Goal: Information Seeking & Learning: Learn about a topic

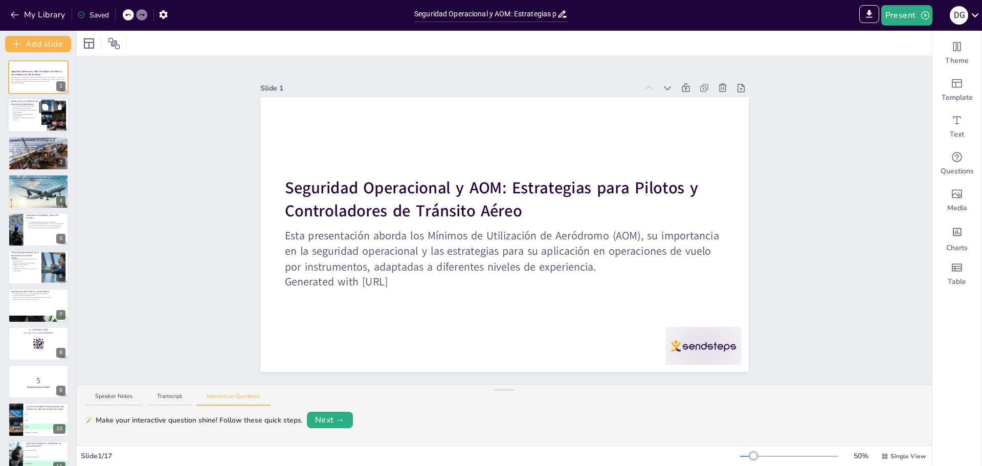
click at [18, 109] on p "Los AOM son esenciales en condiciones de baja visibilidad." at bounding box center [26, 111] width 26 height 4
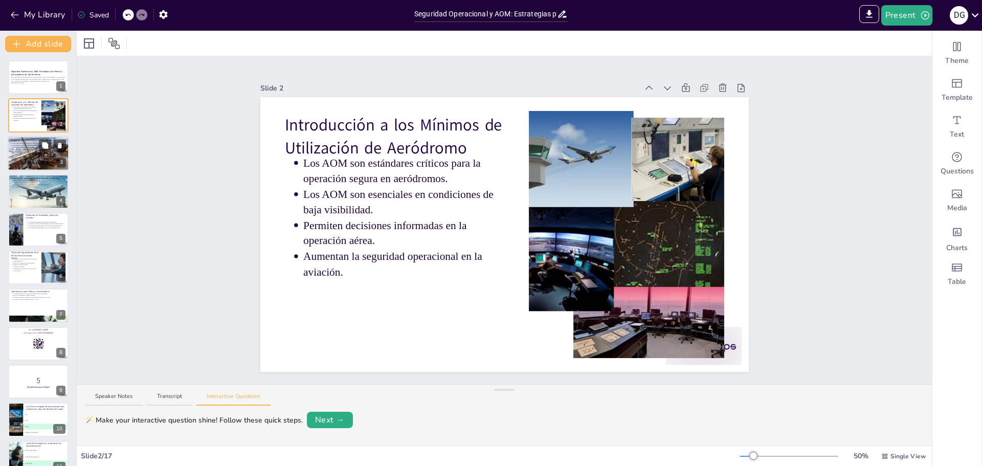
click at [26, 160] on div at bounding box center [38, 153] width 61 height 41
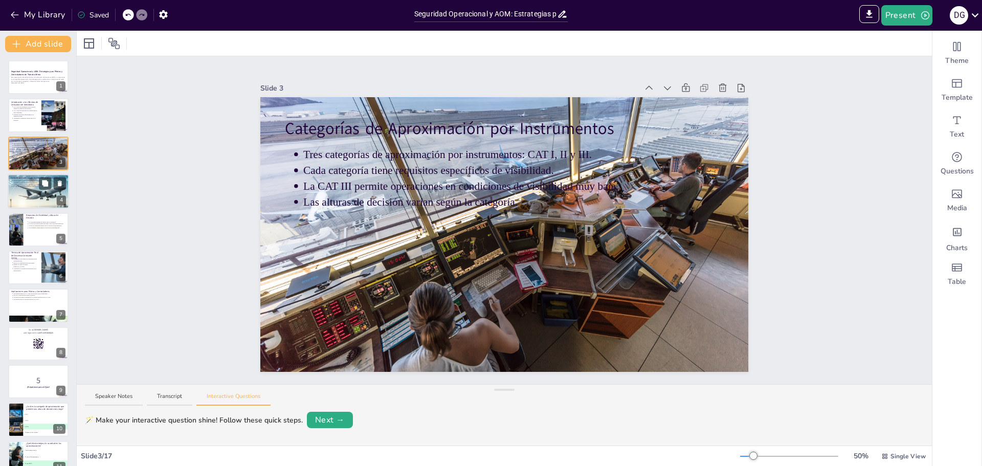
click at [20, 202] on div at bounding box center [38, 191] width 121 height 35
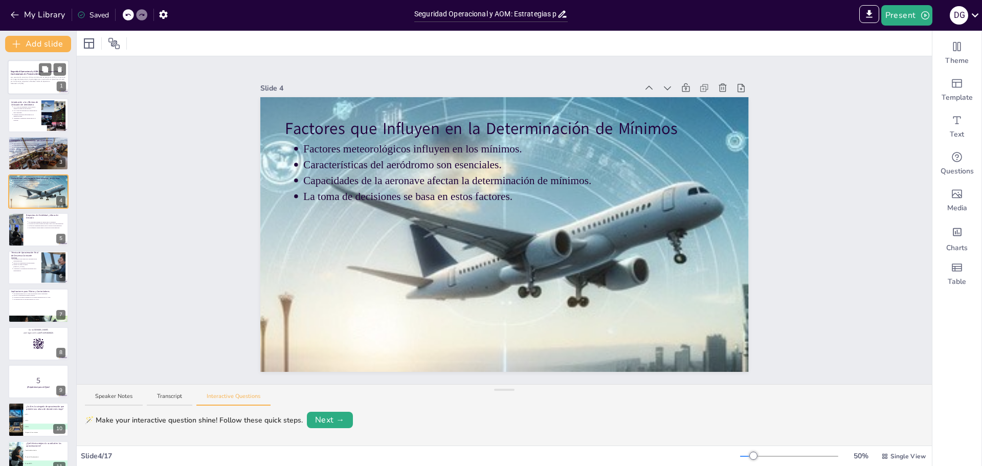
click at [32, 82] on p "Esta presentación aborda los Mínimos de Utilización de Aeródromo (AOM), su impo…" at bounding box center [38, 80] width 55 height 6
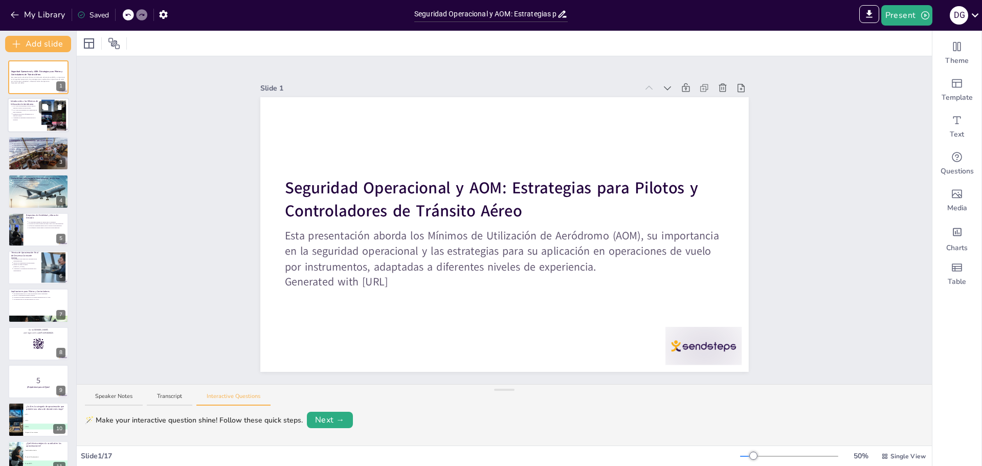
click at [25, 105] on p "Los AOM son estándares críticos para la operación segura en aeródromos." at bounding box center [26, 107] width 26 height 4
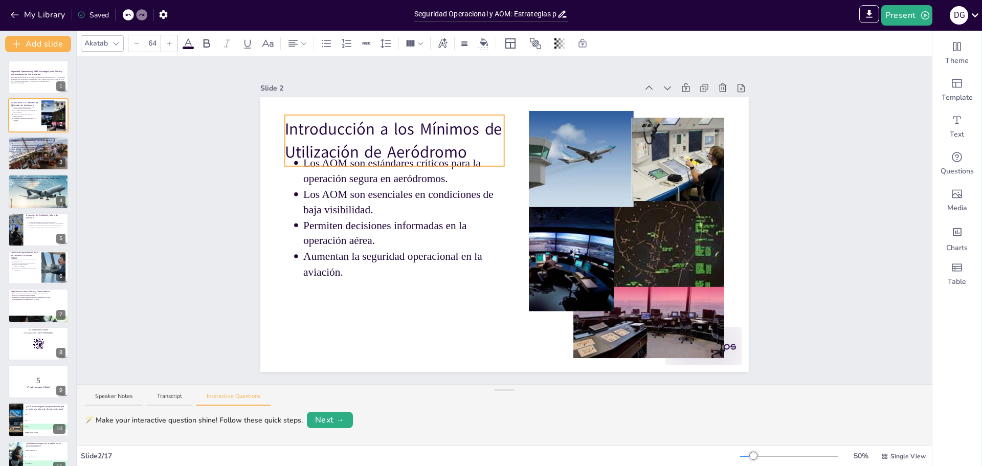
click at [388, 138] on p "Introducción a los Mínimos de Utilización de Aeródromo" at bounding box center [394, 141] width 220 height 46
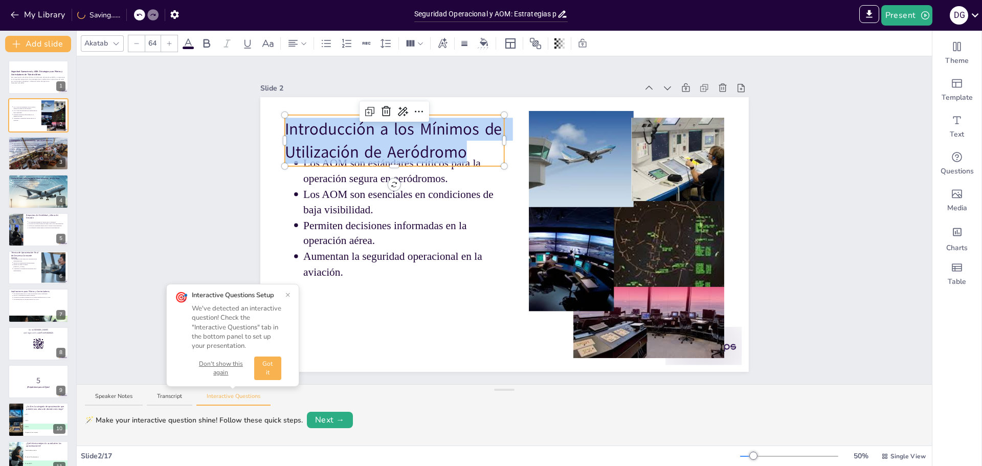
drag, startPoint x: 459, startPoint y: 148, endPoint x: 278, endPoint y: 126, distance: 182.8
click at [278, 126] on div "Los AOM son estándares críticos para la operación segura en aeródromos. Los AOM…" at bounding box center [504, 234] width 488 height 275
copy p "Introducción a los Mínimos de Utilización de Aeródromo"
type input "43"
click at [362, 228] on p "Permiten decisiones informadas en la operación aérea." at bounding box center [403, 233] width 201 height 31
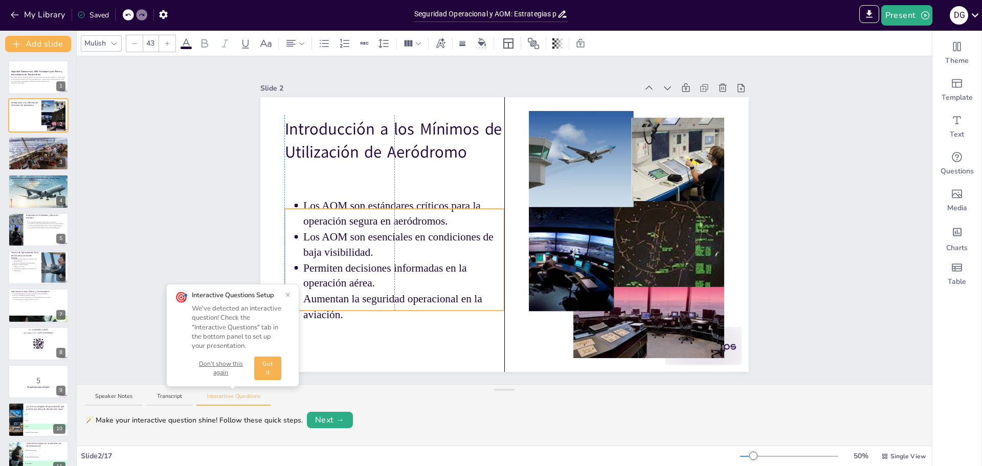
drag, startPoint x: 387, startPoint y: 263, endPoint x: 383, endPoint y: 305, distance: 42.6
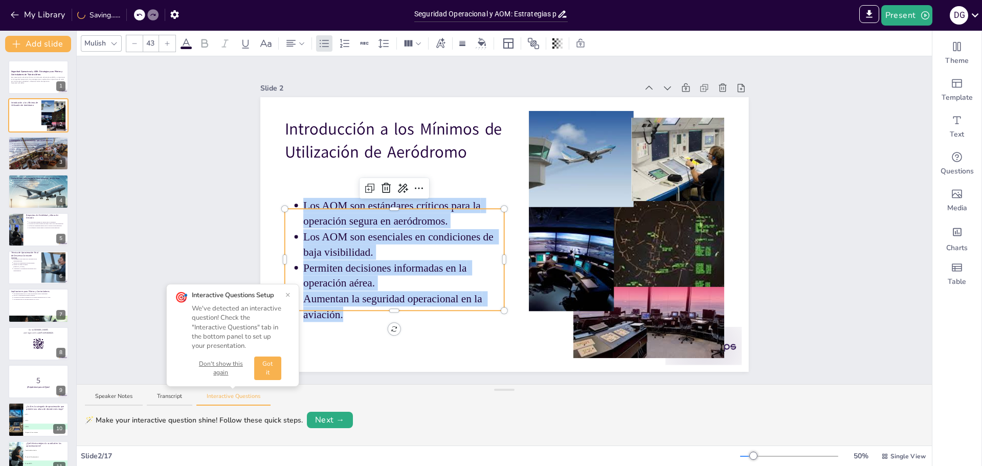
drag, startPoint x: 334, startPoint y: 311, endPoint x: 296, endPoint y: 206, distance: 112.1
click at [296, 206] on div "Introducción a los Mínimos de Utilización de Aeródromo Los AOM son estándares c…" at bounding box center [504, 234] width 488 height 275
copy ul "Los AOM son estándares críticos para la operación segura en aeródromos. Los AOM…"
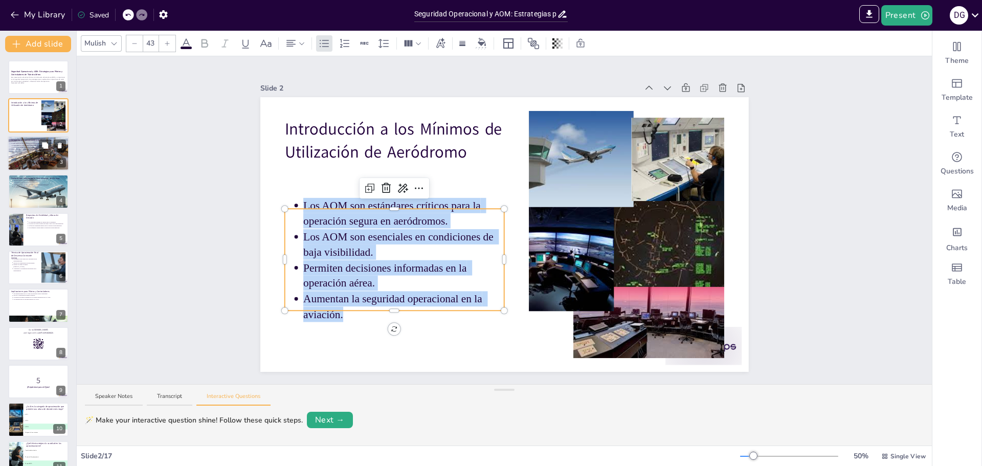
click at [23, 150] on p "Las alturas de decisión varían según la categoría." at bounding box center [39, 149] width 53 height 2
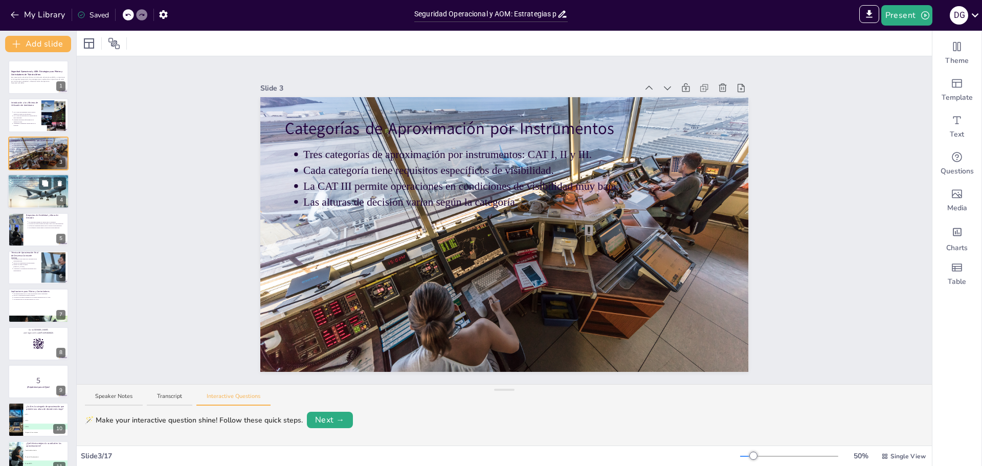
click at [24, 191] on div at bounding box center [38, 191] width 121 height 35
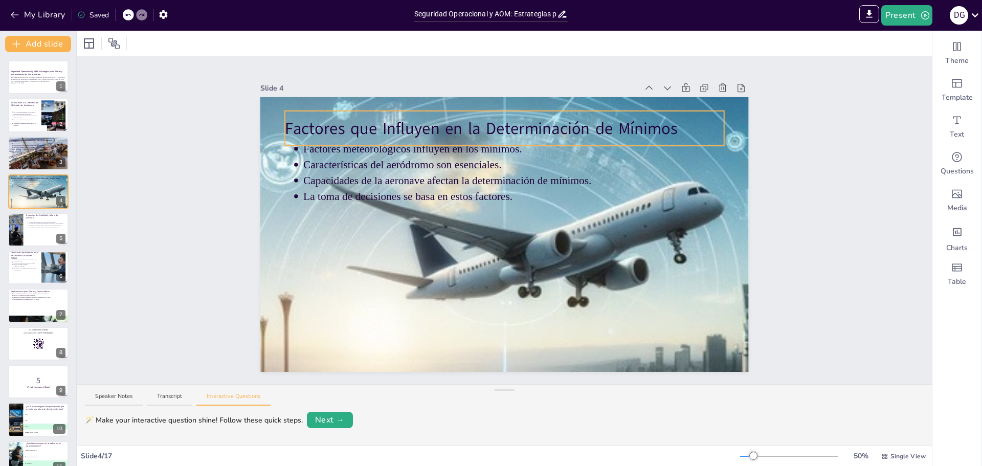
click at [662, 131] on p "Factores que Influyen en la Determinación de Mínimos" at bounding box center [503, 128] width 439 height 23
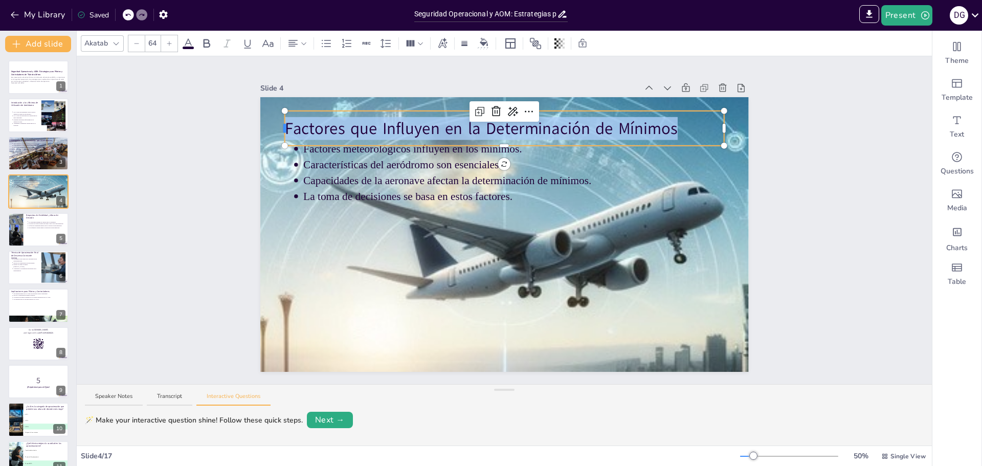
drag, startPoint x: 670, startPoint y: 126, endPoint x: 276, endPoint y: 122, distance: 394.3
click at [276, 122] on div "Factores meteorológicos influyen en los mínimos. Características del aeródromo …" at bounding box center [504, 234] width 488 height 275
copy p "Factores que Influyen en la Determinación de Mínimos"
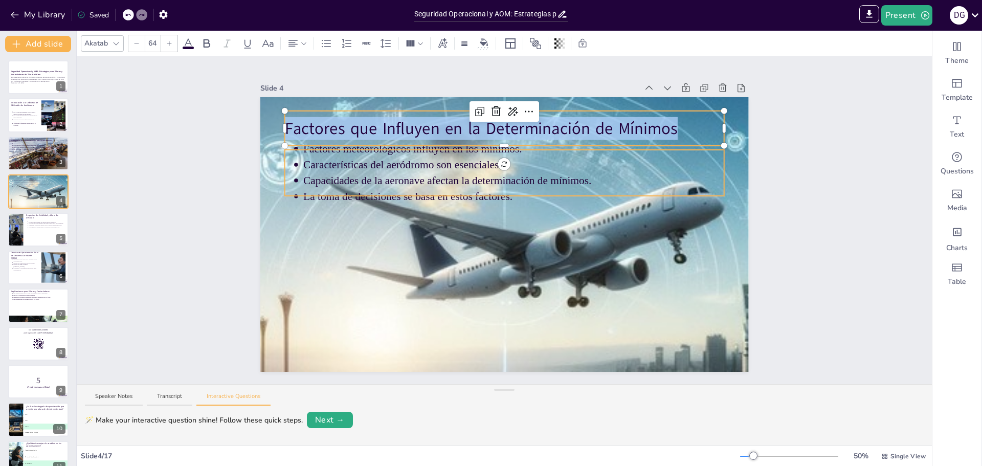
type input "43"
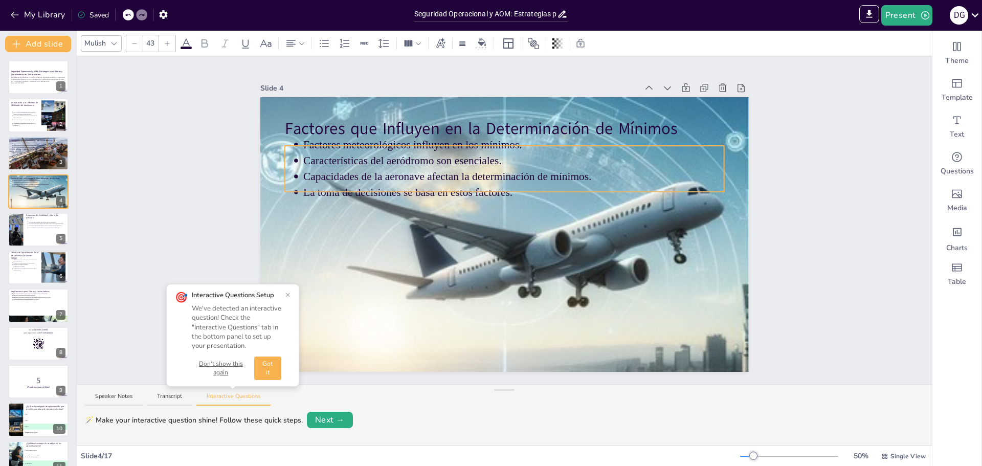
click at [321, 177] on p "Capacidades de la aeronave afectan la determinación de mínimos." at bounding box center [513, 176] width 421 height 15
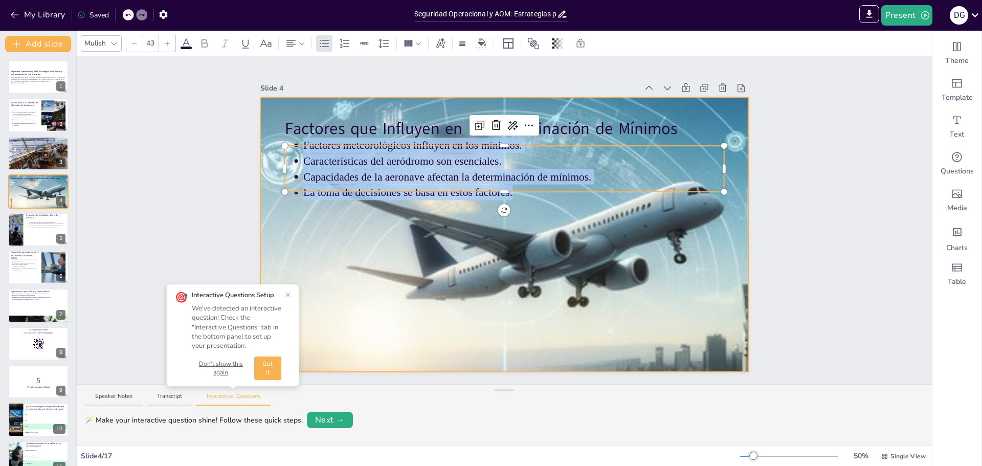
drag, startPoint x: 297, startPoint y: 147, endPoint x: 509, endPoint y: 198, distance: 217.8
click at [509, 198] on div "Factores que Influyen en la Determinación de Mínimos Factores meteorológicos in…" at bounding box center [504, 234] width 488 height 275
copy ul "Factores meteorológicos influyen en los mínimos. Características del aeródromo …"
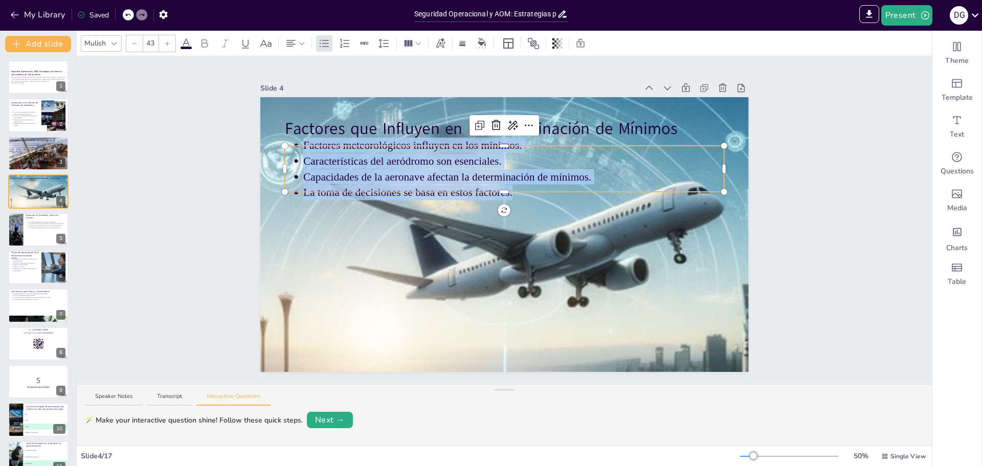
click at [571, 177] on p "Capacidades de la aeronave afectan la determinación de mínimos." at bounding box center [513, 176] width 421 height 15
drag, startPoint x: 506, startPoint y: 181, endPoint x: 300, endPoint y: 145, distance: 208.7
click at [300, 145] on div "Factores que Influyen en la Determinación de Mínimos Factores meteorológicos in…" at bounding box center [504, 234] width 488 height 275
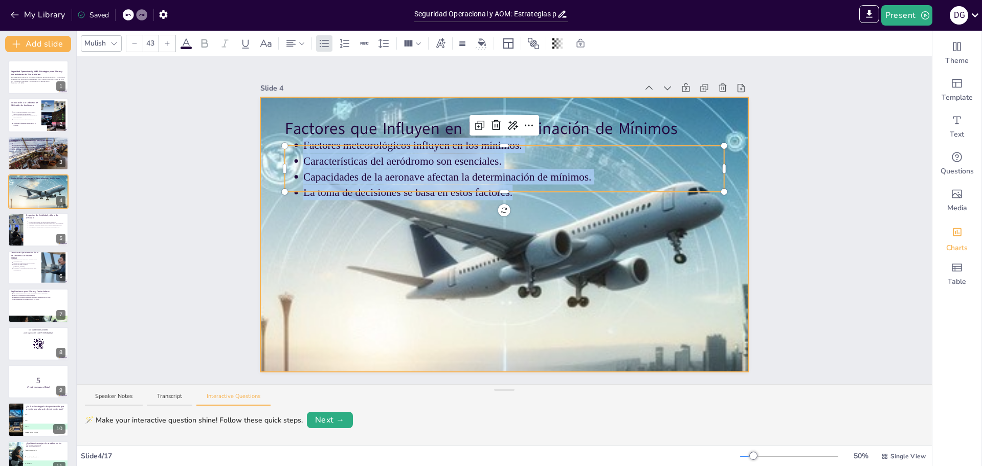
copy ul "Factores meteorológicos influyen en los mínimos. Características del aeródromo …"
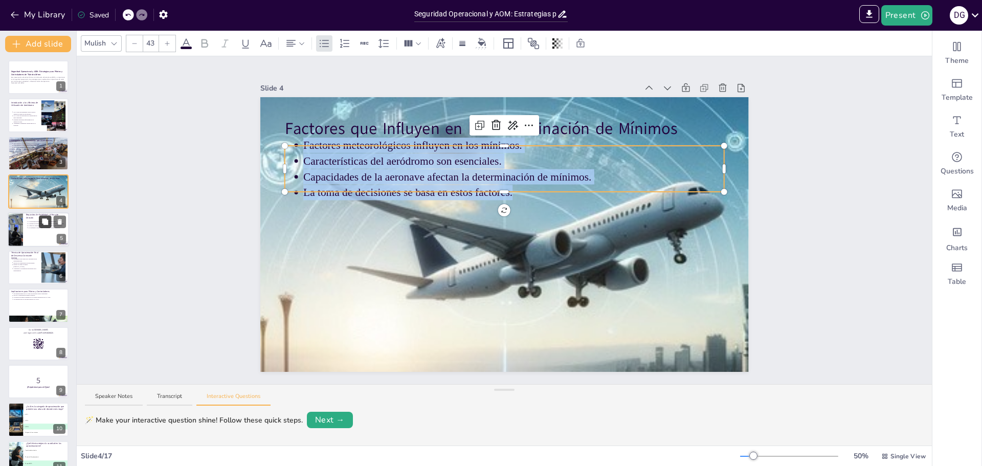
click at [47, 227] on button at bounding box center [45, 221] width 12 height 12
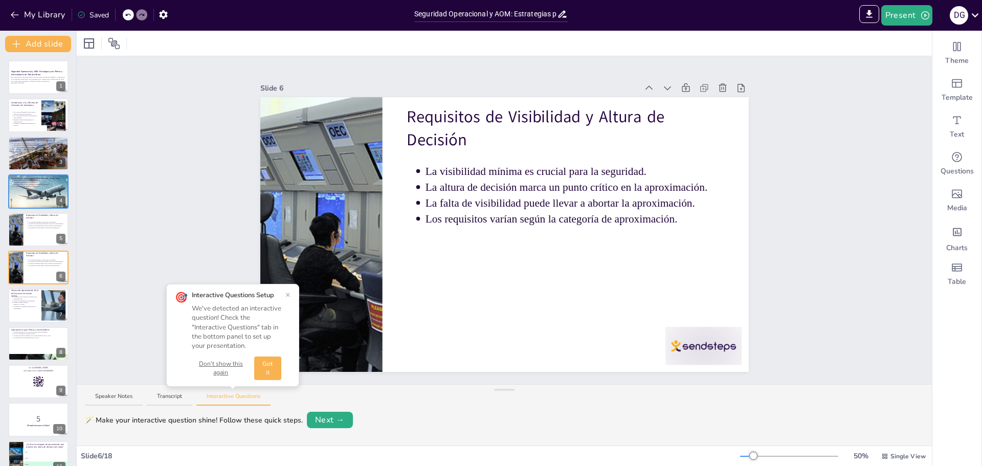
scroll to position [9, 0]
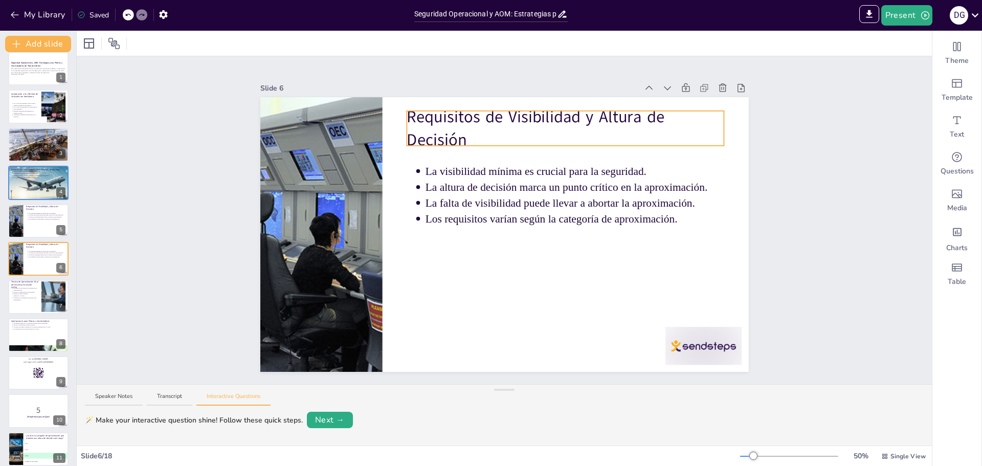
click at [460, 137] on p "Requisitos de Visibilidad y Altura de Decisión" at bounding box center [566, 128] width 318 height 46
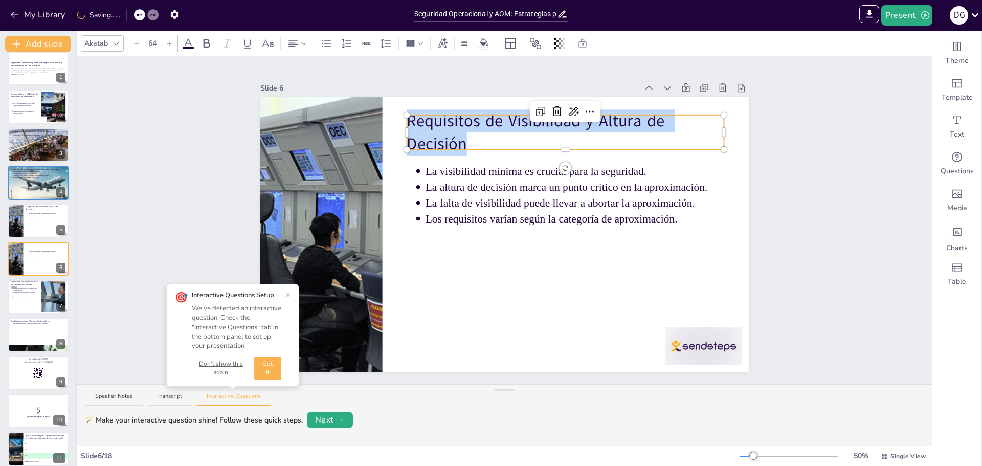
drag, startPoint x: 460, startPoint y: 139, endPoint x: 402, endPoint y: 120, distance: 61.1
click at [402, 120] on div "La visibilidad mínima es crucial para la seguridad. La altura de decisión marca…" at bounding box center [504, 234] width 488 height 275
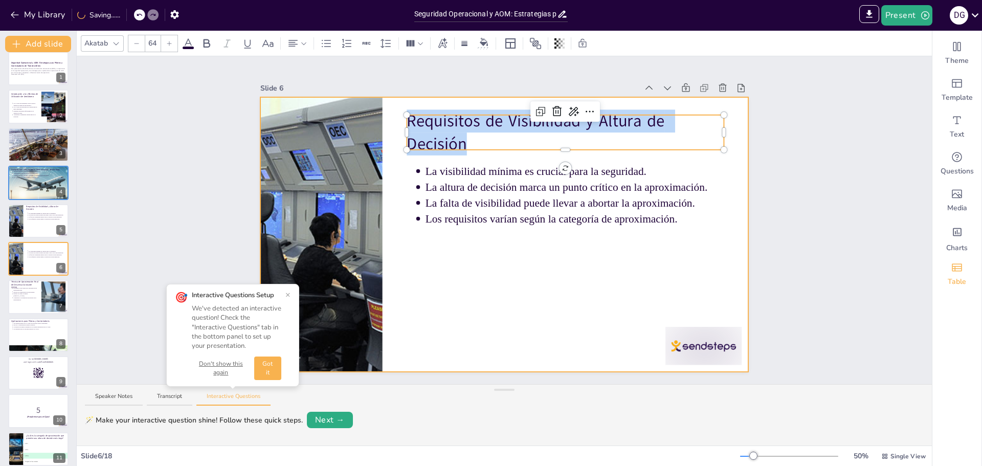
copy p "Requisitos de Visibilidad y Altura de Decisión"
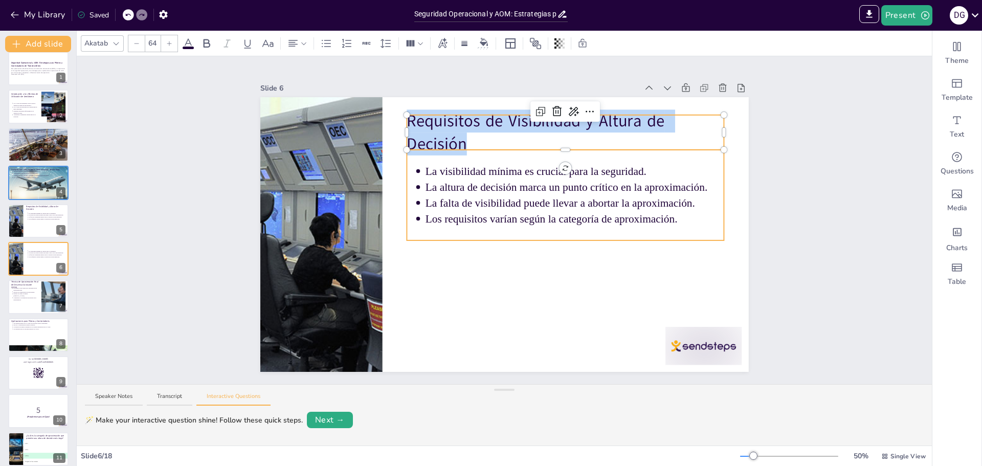
type input "43"
click at [601, 215] on p "Los requisitos varían según la categoría de aproximación." at bounding box center [574, 218] width 299 height 15
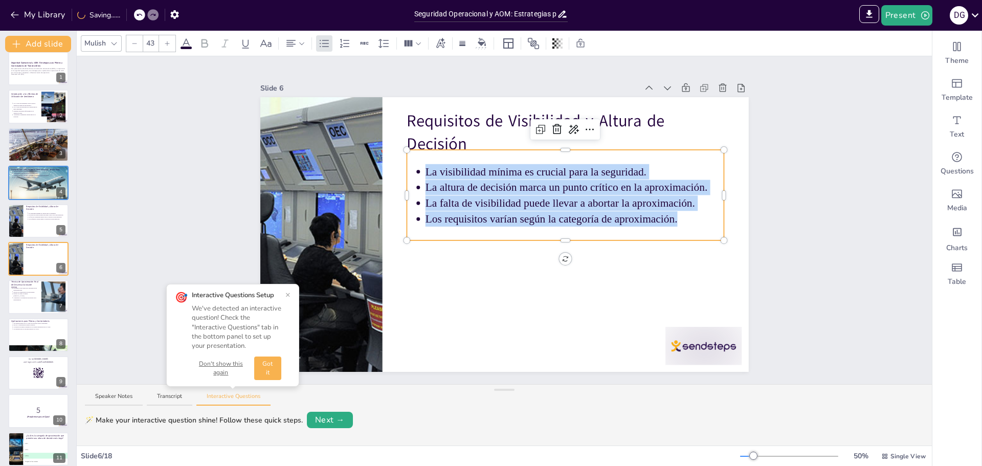
drag, startPoint x: 674, startPoint y: 218, endPoint x: 407, endPoint y: 167, distance: 271.8
click at [407, 167] on ul "La visibilidad mínima es crucial para la seguridad. La altura de decisión marca…" at bounding box center [566, 195] width 318 height 63
copy ul "La visibilidad mínima es crucial para la seguridad. La altura de decisión marca…"
click at [45, 216] on icon at bounding box center [45, 213] width 6 height 6
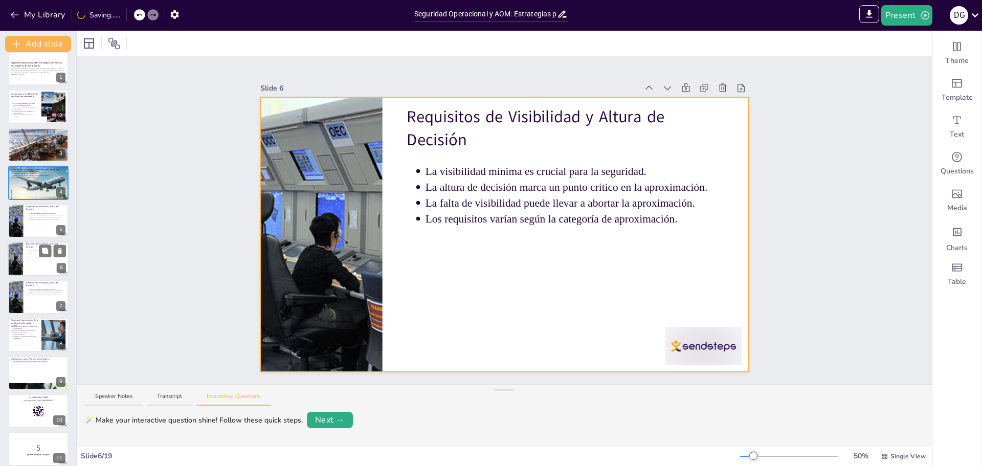
click at [32, 263] on div at bounding box center [38, 258] width 61 height 35
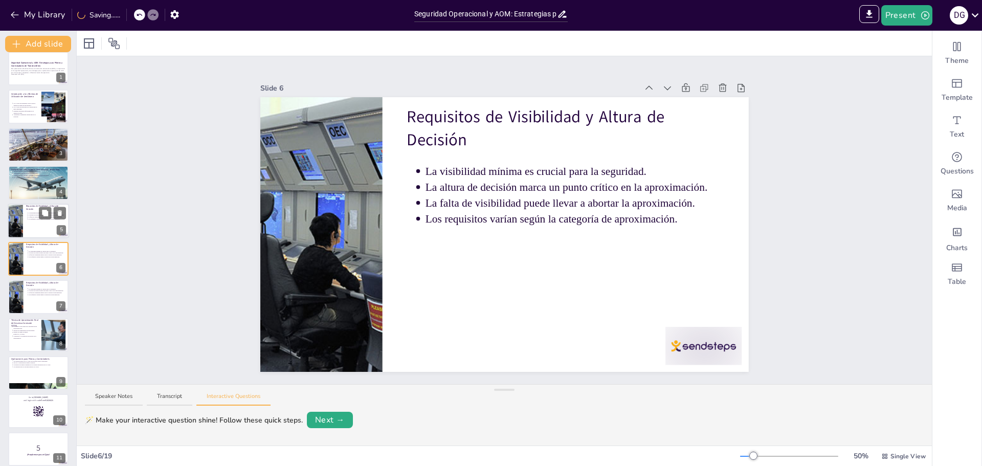
click at [33, 221] on div "La visibilidad mínima es crucial para la seguridad. La altura de decisión marca…" at bounding box center [46, 215] width 40 height 11
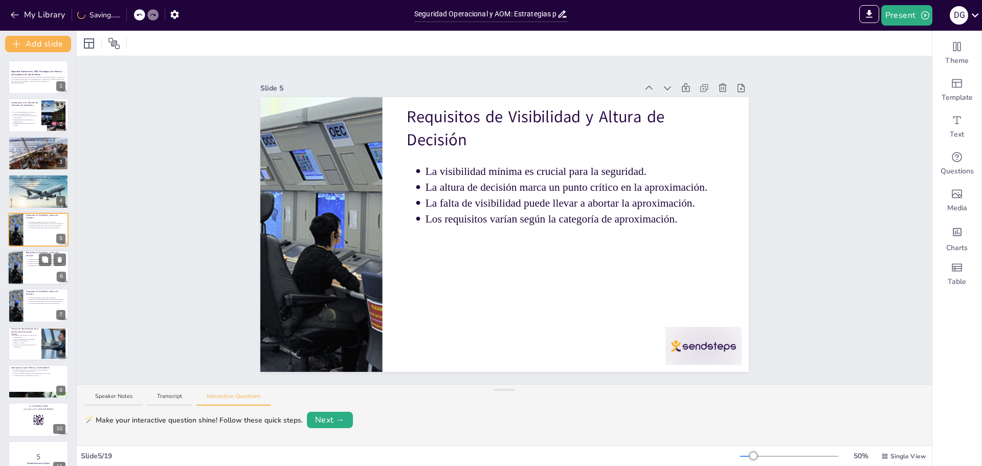
click at [34, 261] on p "La altura de decisión marca un punto crítico en la aproximación." at bounding box center [48, 262] width 38 height 2
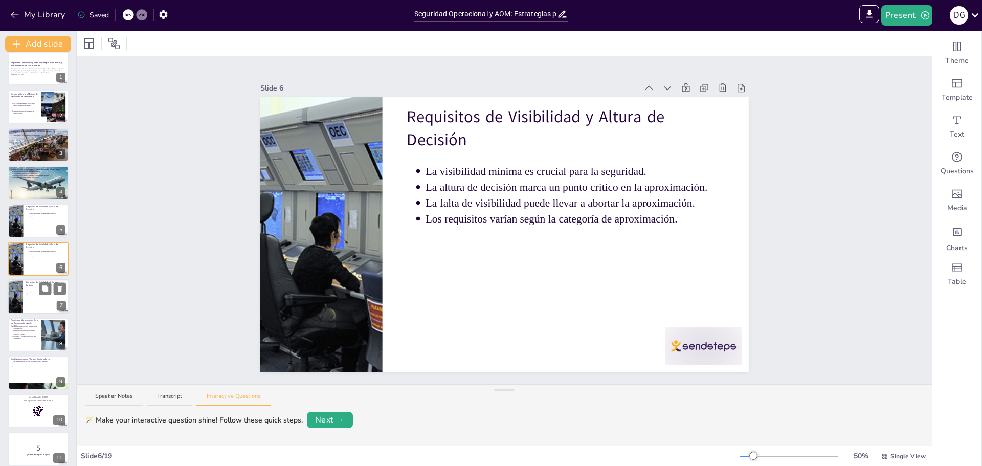
click at [33, 294] on p "Los requisitos varían según la categoría de aproximación." at bounding box center [48, 295] width 38 height 2
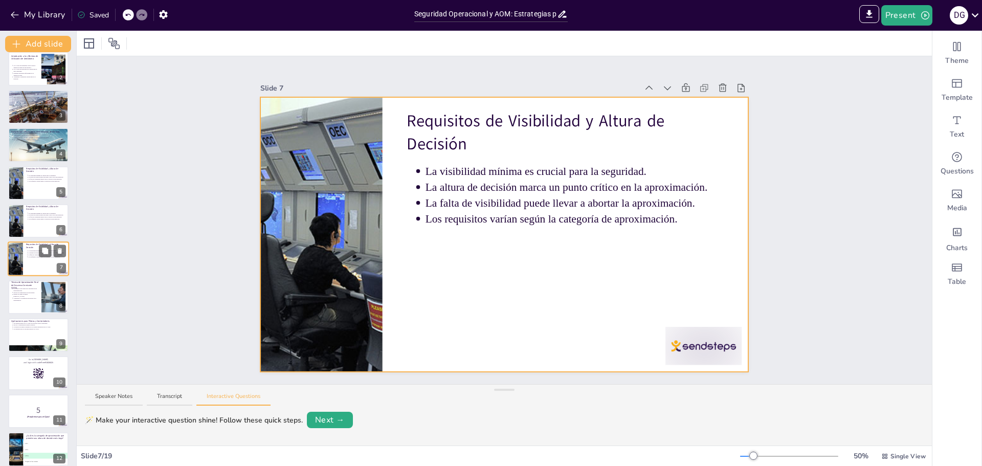
click at [27, 266] on div at bounding box center [38, 259] width 61 height 35
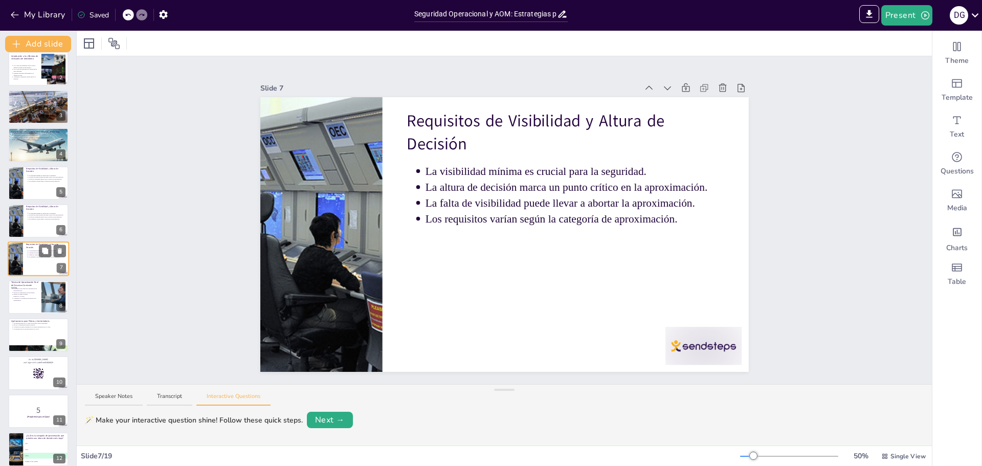
click at [33, 261] on div at bounding box center [38, 259] width 61 height 35
click at [29, 227] on div at bounding box center [38, 221] width 61 height 35
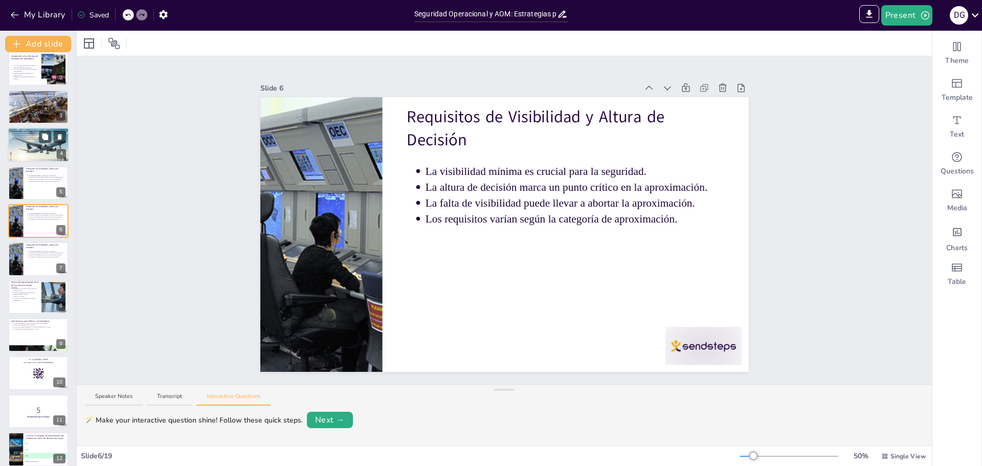
scroll to position [9, 0]
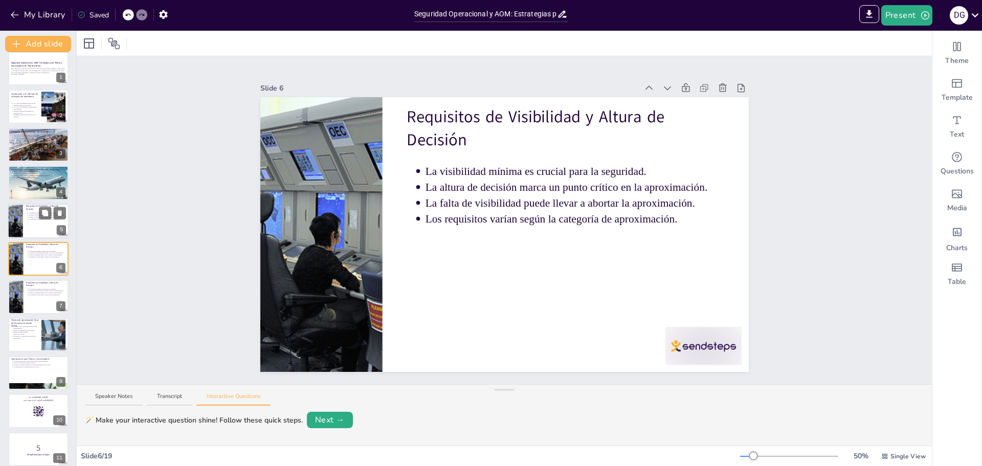
click at [28, 229] on div at bounding box center [38, 221] width 61 height 35
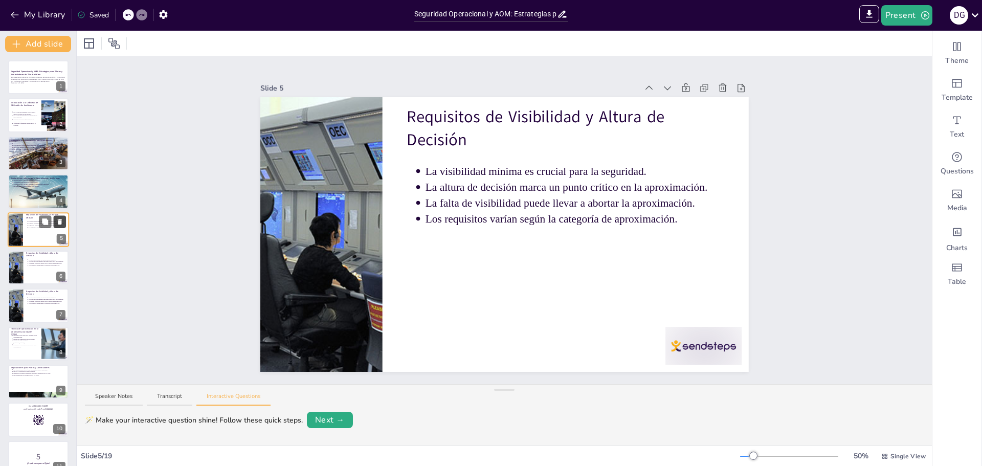
click at [59, 223] on icon at bounding box center [60, 222] width 4 height 6
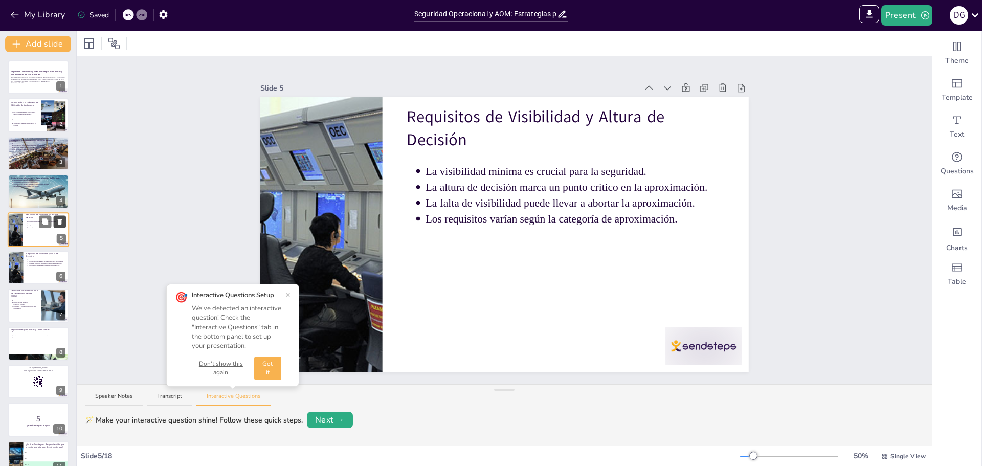
click at [59, 223] on icon at bounding box center [60, 222] width 4 height 6
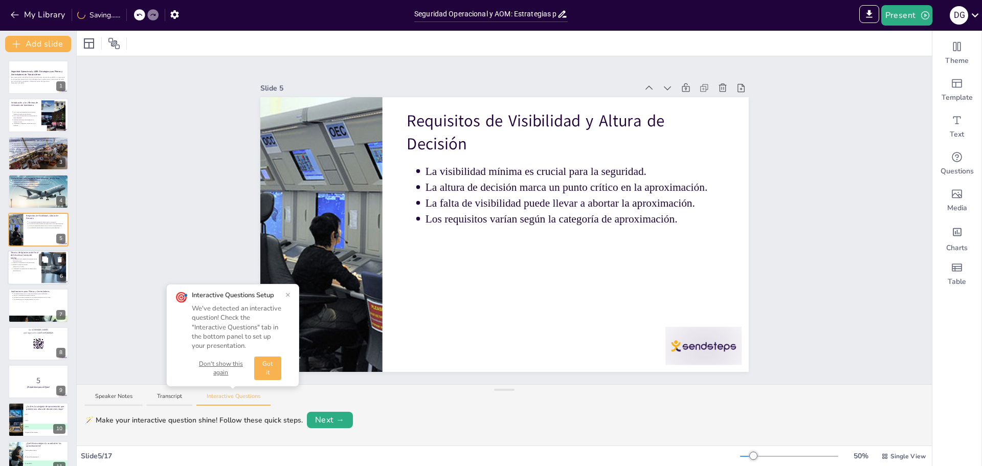
click at [20, 273] on div at bounding box center [38, 267] width 61 height 35
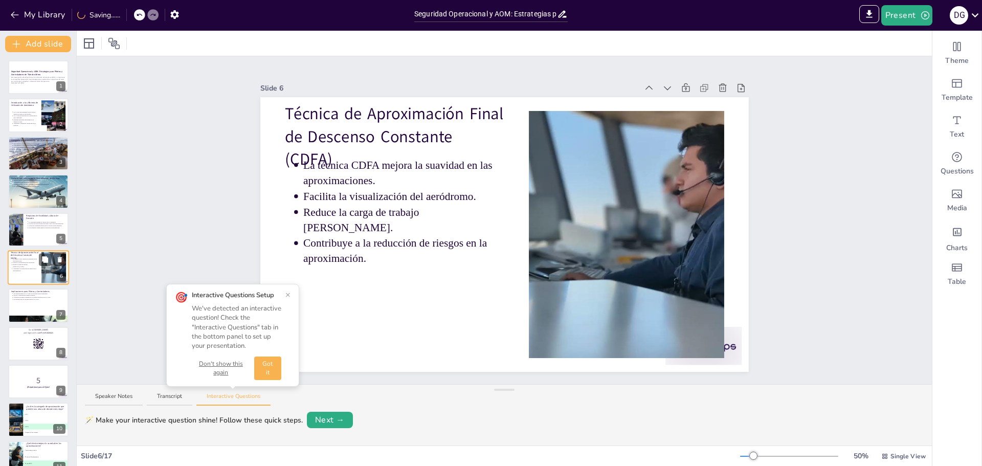
scroll to position [9, 0]
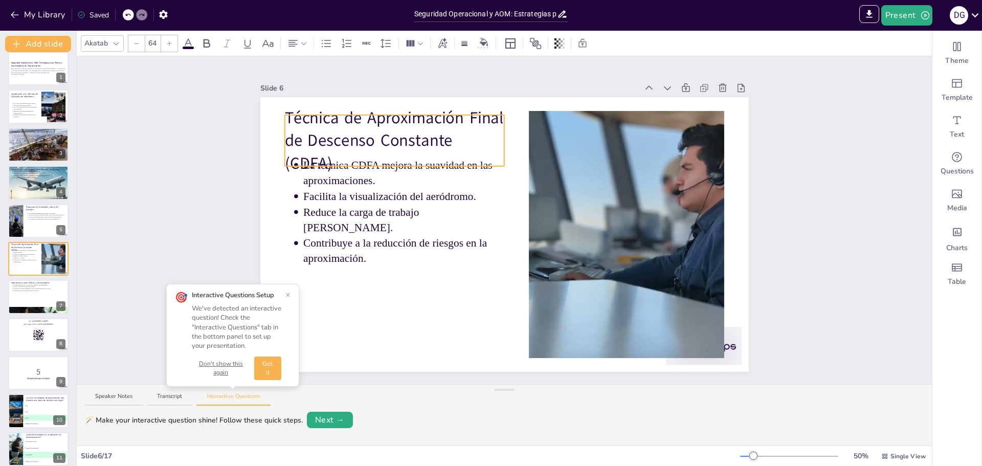
click at [390, 139] on p "Técnica de Aproximación Final de Descenso Constante (CDFA)" at bounding box center [394, 140] width 220 height 69
drag, startPoint x: 296, startPoint y: 126, endPoint x: 279, endPoint y: 128, distance: 16.5
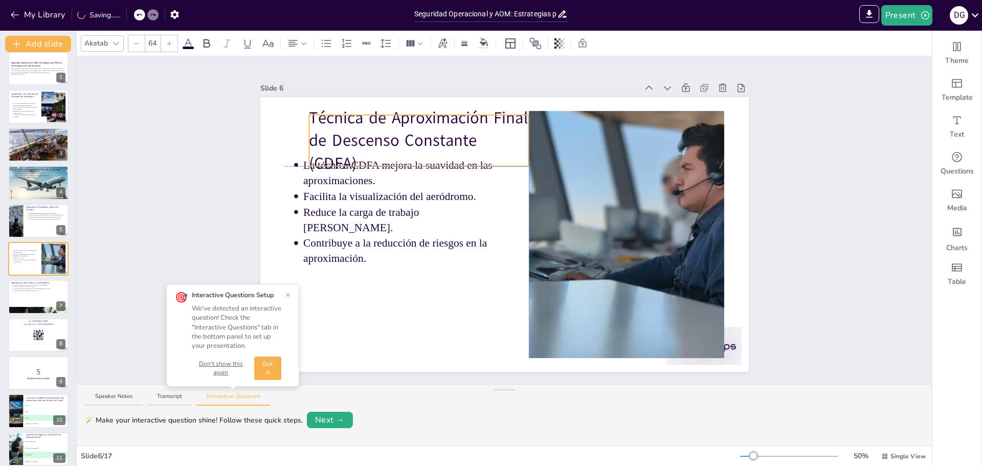
click at [309, 130] on p "Técnica de Aproximación Final de Descenso Constante (CDFA)" at bounding box center [419, 140] width 220 height 69
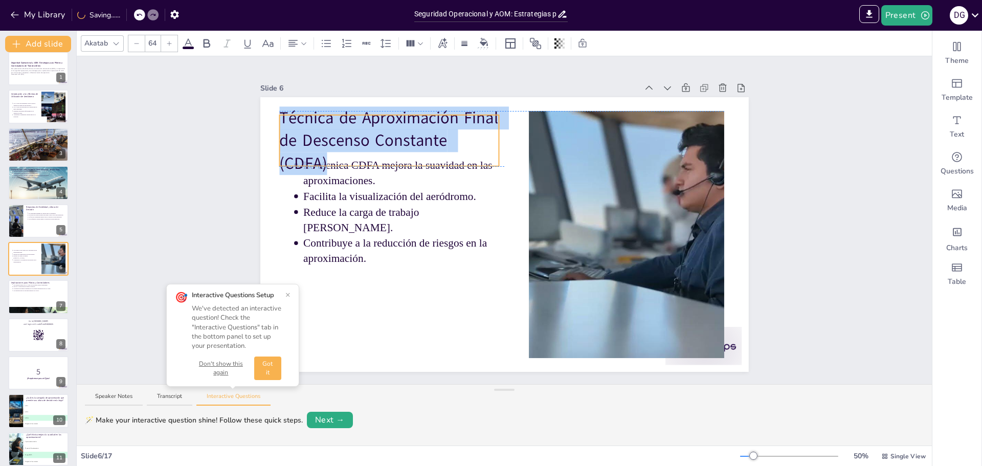
drag, startPoint x: 504, startPoint y: 112, endPoint x: 474, endPoint y: 112, distance: 29.7
click at [479, 151] on p "Técnica de Aproximación Final de Descenso Constante (CDFA)" at bounding box center [389, 140] width 220 height 69
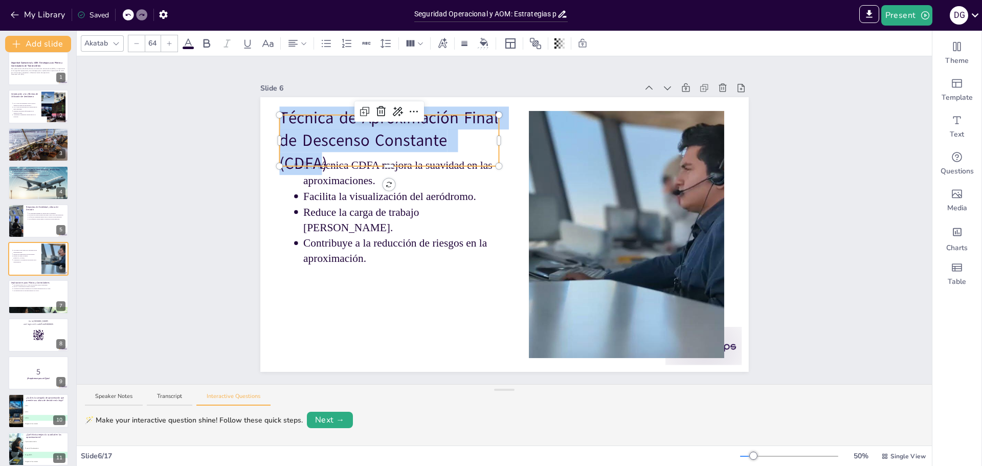
drag, startPoint x: 486, startPoint y: 149, endPoint x: 275, endPoint y: 131, distance: 212.0
click at [275, 131] on div "La técnica CDFA mejora la suavidad en las aproximaciones. Facilita la visualiza…" at bounding box center [504, 234] width 488 height 275
copy p "Técnica de Aproximación Final de Descenso Constante (CDFA"
type input "43"
click at [351, 215] on p "Reduce la carga de trabajo [PERSON_NAME]." at bounding box center [403, 220] width 201 height 31
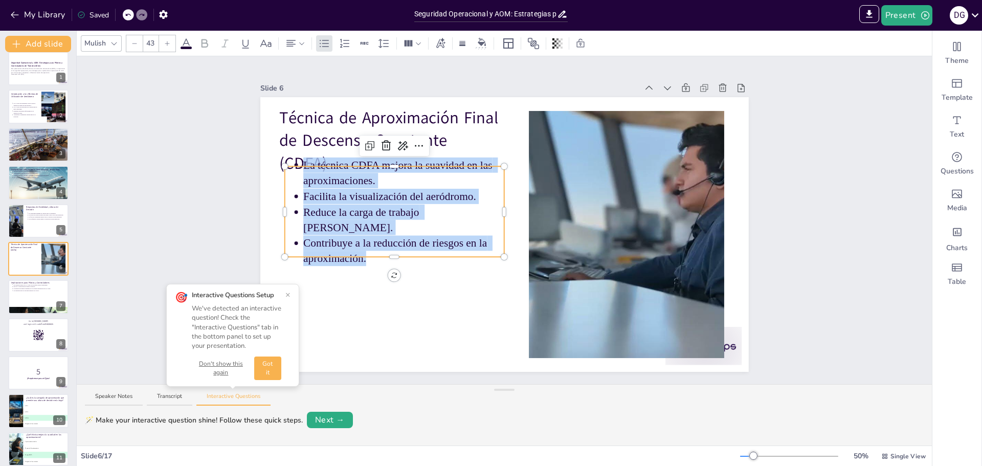
drag, startPoint x: 346, startPoint y: 241, endPoint x: 294, endPoint y: 175, distance: 84.0
click at [294, 175] on ul "La técnica CDFA mejora la suavidad en las aproximaciones. Facilita la visualiza…" at bounding box center [394, 211] width 220 height 109
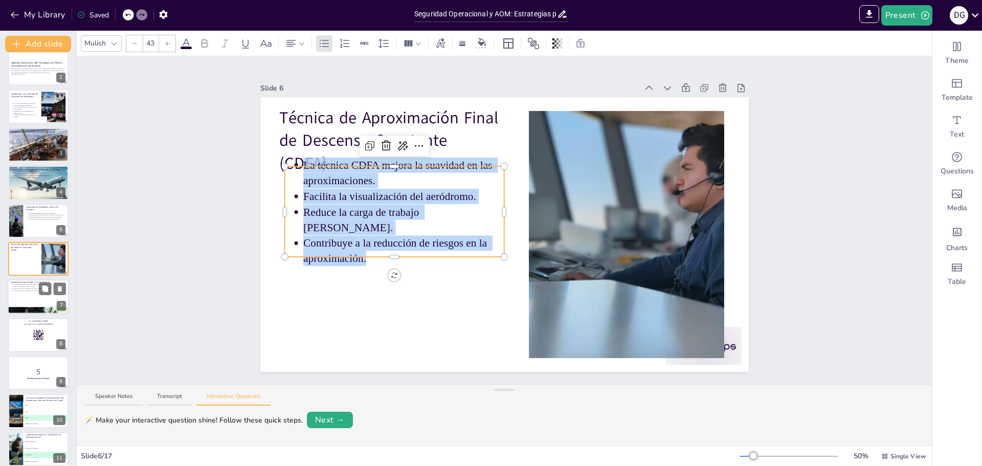
click at [34, 295] on div at bounding box center [38, 297] width 61 height 35
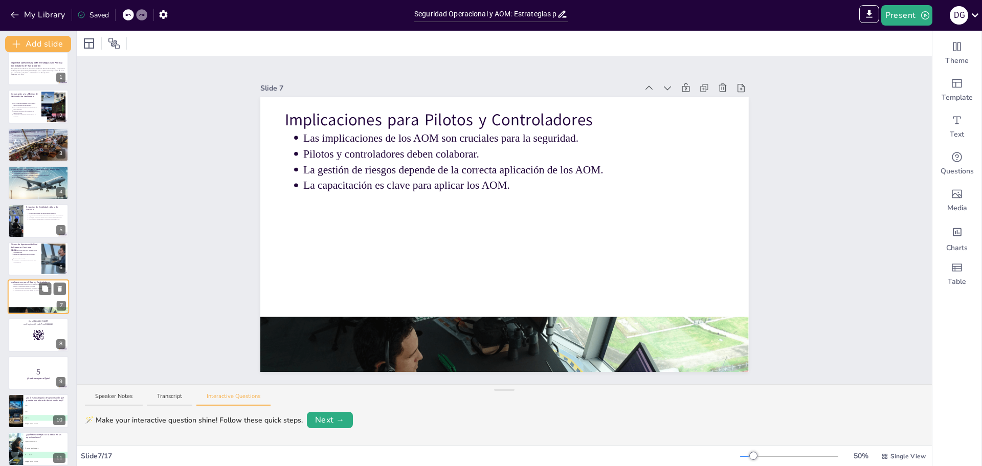
scroll to position [47, 0]
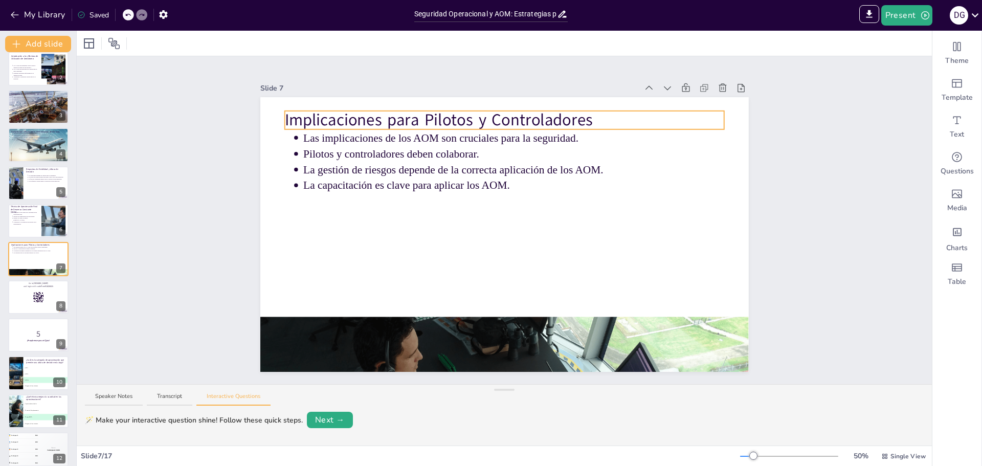
click at [555, 120] on p "Implicaciones para Pilotos y Controladores" at bounding box center [503, 119] width 439 height 23
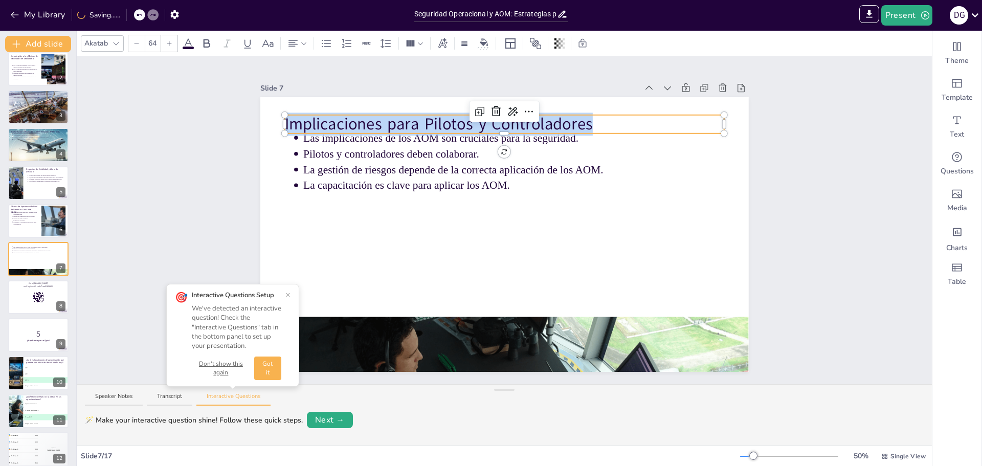
drag, startPoint x: 587, startPoint y: 120, endPoint x: 277, endPoint y: 111, distance: 310.6
click at [277, 111] on div "Las implicaciones de los AOM son cruciales para la seguridad. Pilotos y control…" at bounding box center [504, 234] width 488 height 275
copy p "Implicaciones para Pilotos y Controladores"
type input "43"
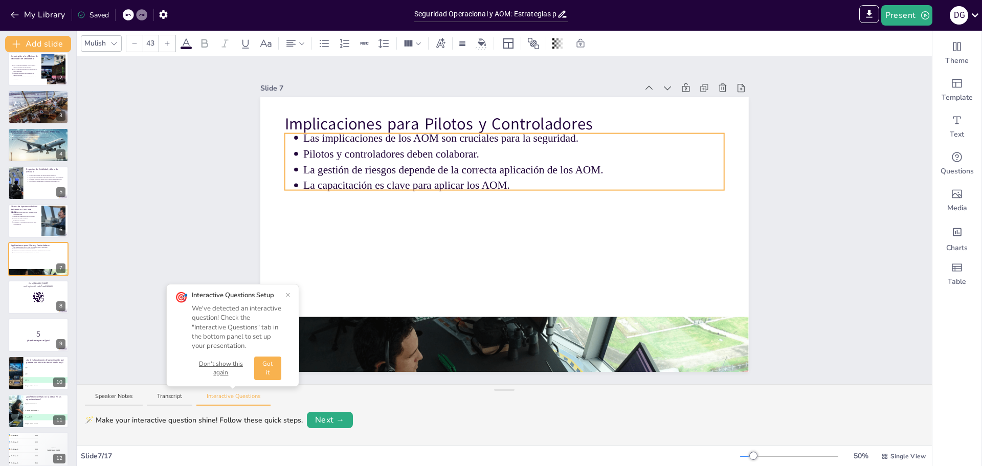
click at [494, 178] on p "La capacitación es clave para aplicar los AOM." at bounding box center [513, 185] width 421 height 15
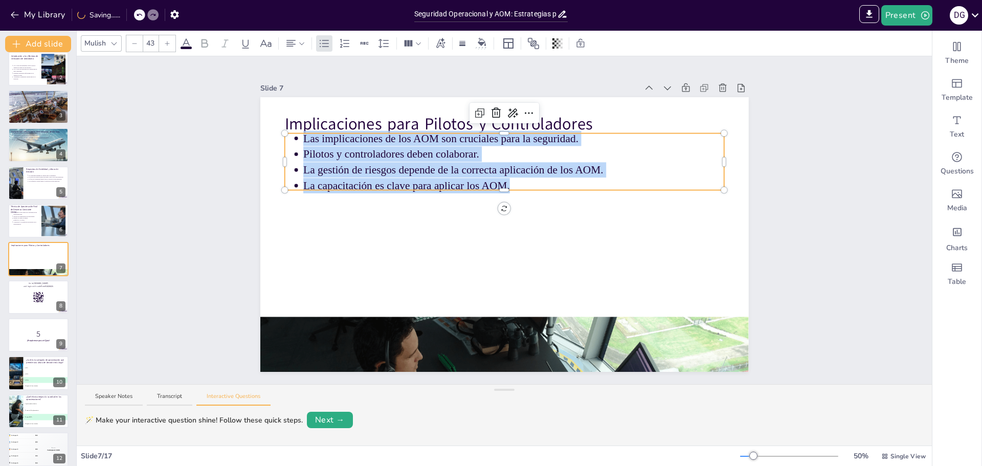
drag, startPoint x: 504, startPoint y: 181, endPoint x: 289, endPoint y: 141, distance: 218.5
click at [289, 141] on ul "Las implicaciones de los AOM son cruciales para la seguridad. Pilotos y control…" at bounding box center [503, 161] width 439 height 63
copy ul "Las implicaciones de los AOM son cruciales para la seguridad. Pilotos y control…"
click at [19, 304] on div at bounding box center [38, 297] width 60 height 34
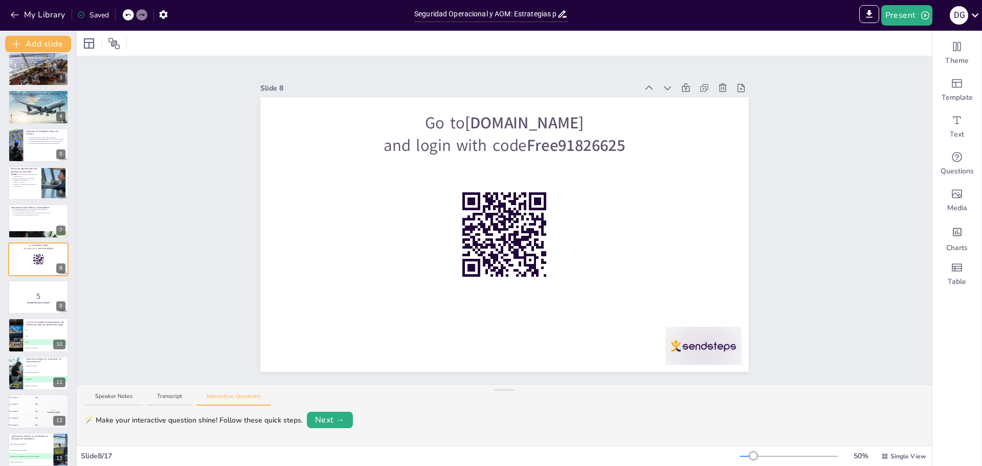
scroll to position [245, 0]
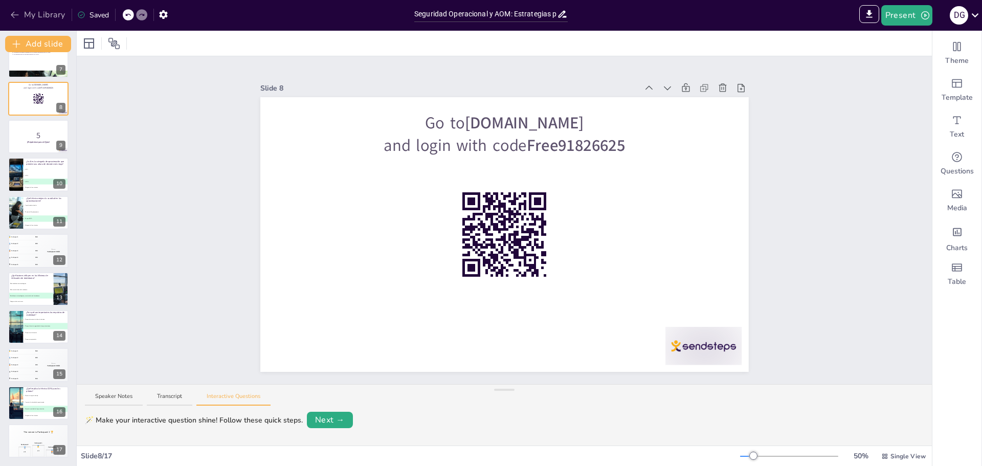
click at [14, 16] on icon "button" at bounding box center [15, 15] width 10 height 10
